Goal: Navigation & Orientation: Find specific page/section

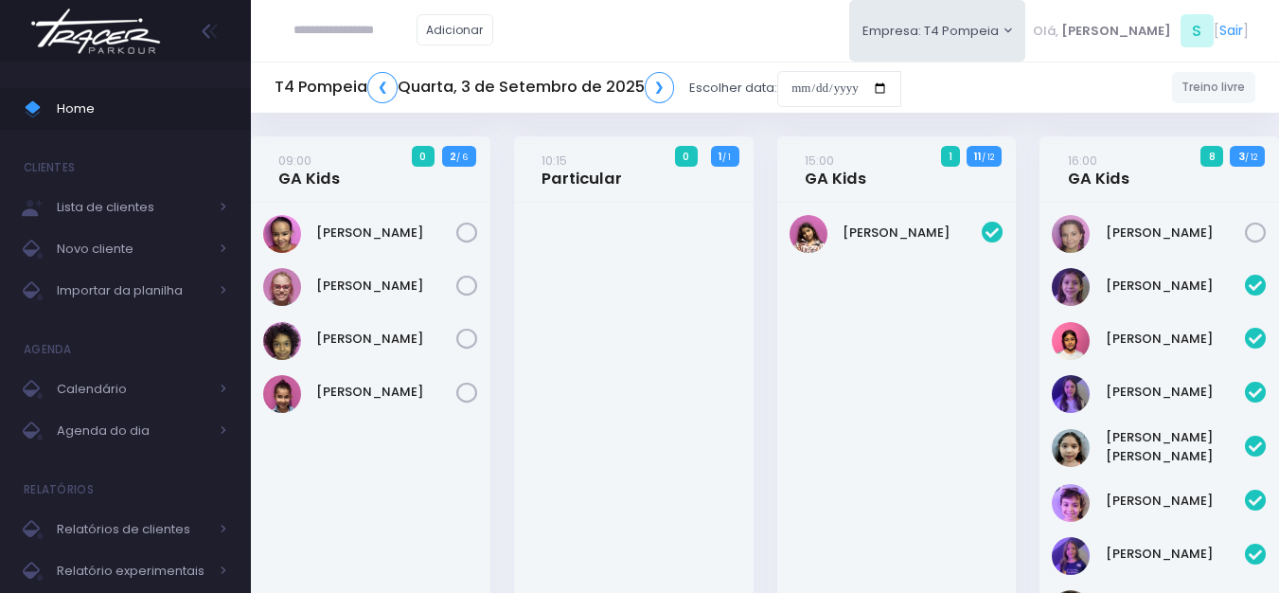
click at [103, 31] on img at bounding box center [96, 31] width 144 height 66
